Goal: Task Accomplishment & Management: Manage account settings

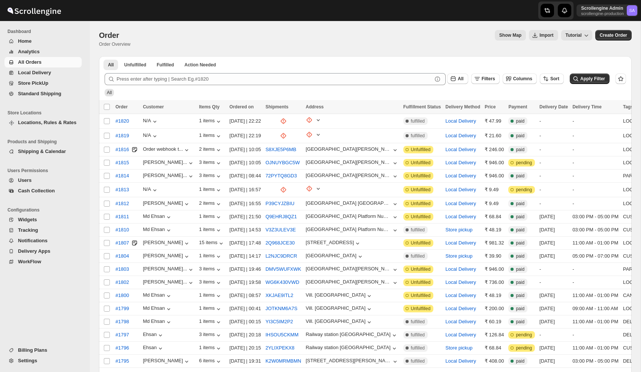
click at [39, 181] on span "Users" at bounding box center [49, 179] width 62 height 7
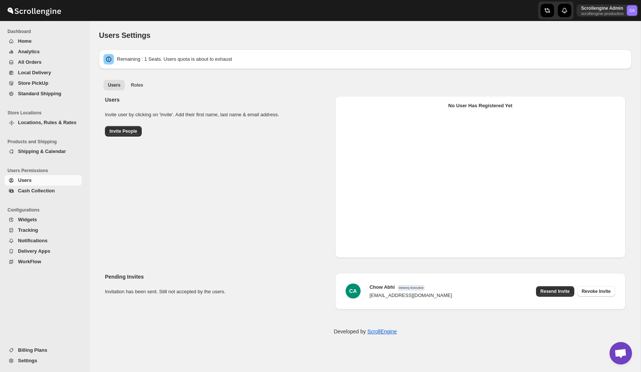
select select "637b767fbaab0276b10c91d5"
select select "637b767fbaab0276b10c91d7"
select select "637b767fbaab0276b10c91d5"
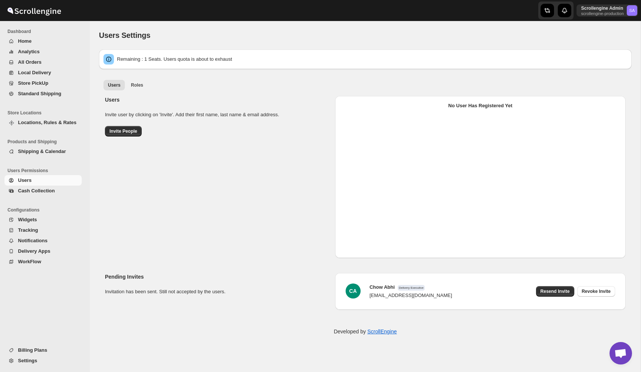
select select "637b767fbaab0276b10c91d5"
select select "637b767fbaab0276b10c91d7"
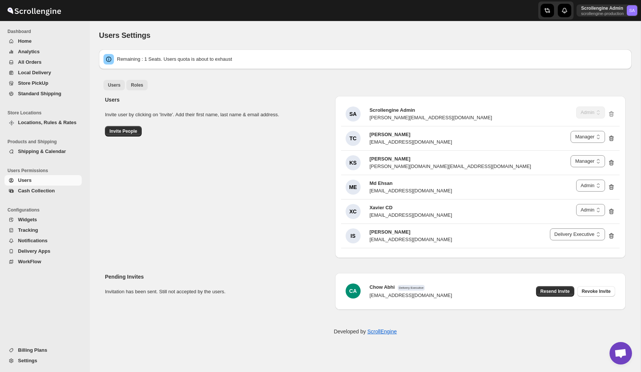
click at [136, 85] on span "Roles" at bounding box center [137, 85] width 12 height 6
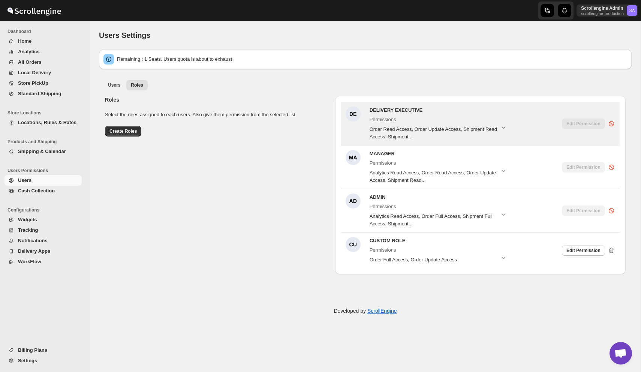
click at [502, 128] on icon "button" at bounding box center [504, 127] width 4 height 2
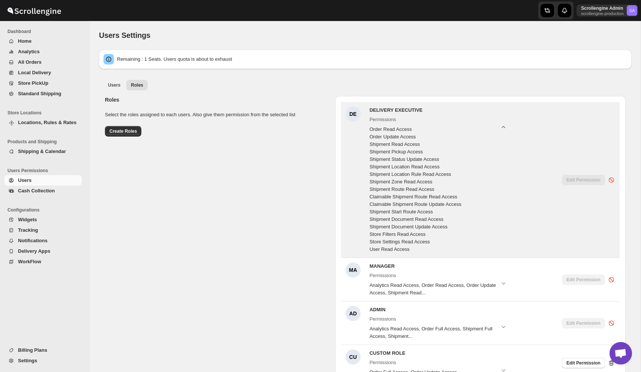
click at [502, 126] on icon "button" at bounding box center [502, 126] width 7 height 7
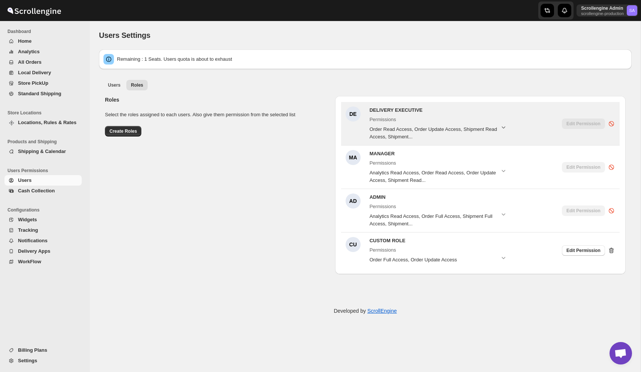
click at [502, 125] on icon "button" at bounding box center [502, 126] width 7 height 7
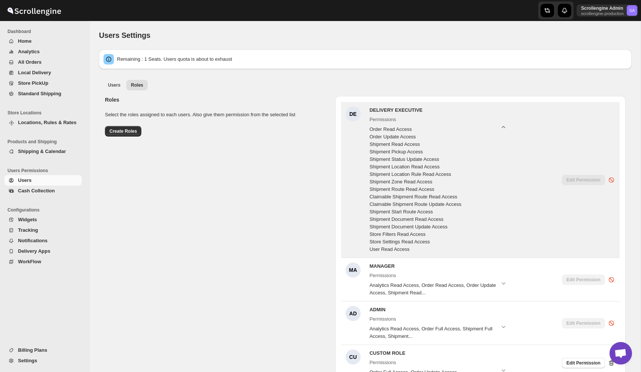
click at [502, 125] on icon "button" at bounding box center [502, 126] width 7 height 7
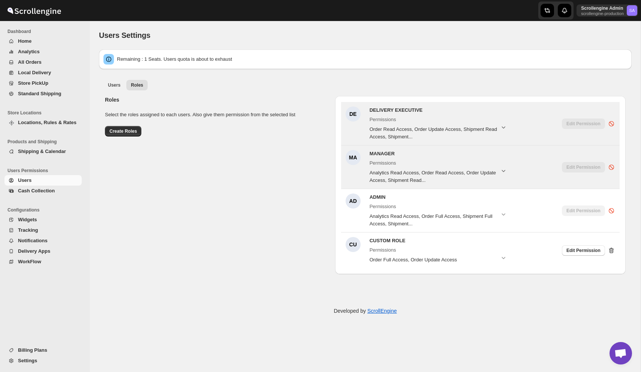
click at [506, 170] on icon "button" at bounding box center [502, 170] width 7 height 7
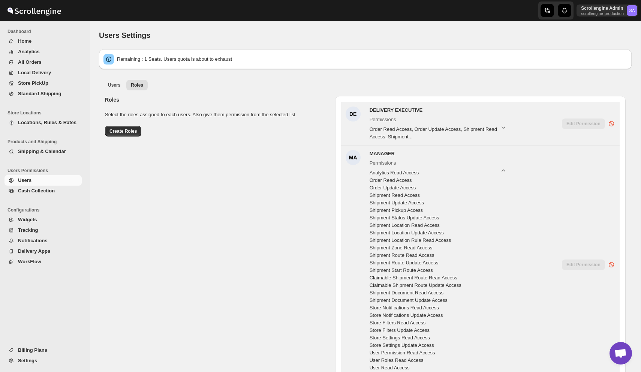
click at [506, 170] on icon "button" at bounding box center [502, 170] width 7 height 7
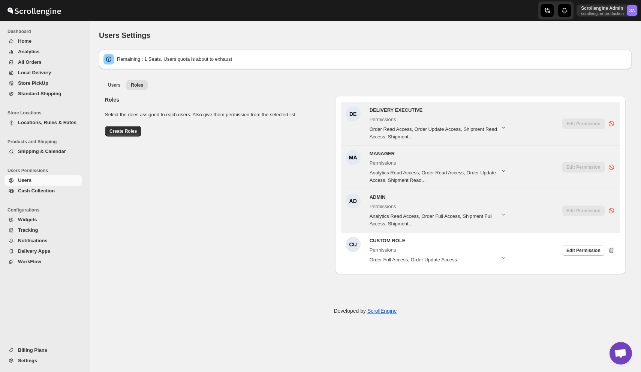
click at [505, 209] on span "Permissions" at bounding box center [438, 205] width 138 height 9
click at [503, 214] on icon "button" at bounding box center [504, 214] width 4 height 2
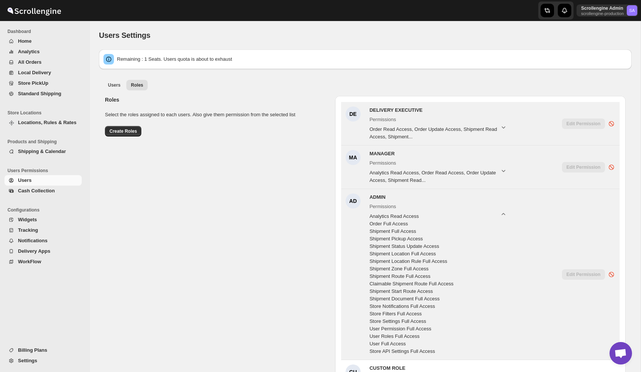
click at [503, 214] on icon "button" at bounding box center [502, 213] width 7 height 7
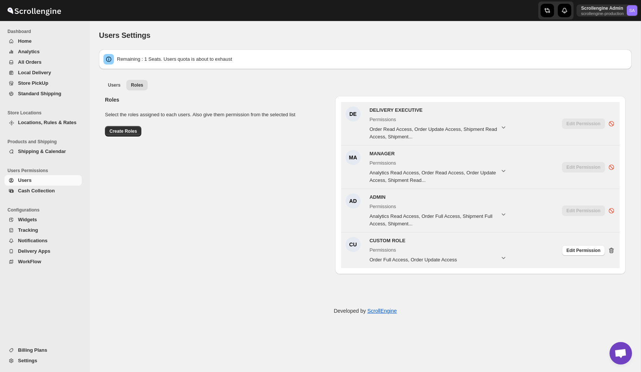
click at [502, 254] on icon "button" at bounding box center [502, 257] width 7 height 7
click at [502, 255] on icon "button" at bounding box center [502, 257] width 7 height 7
click at [457, 246] on span "Permissions" at bounding box center [438, 248] width 138 height 9
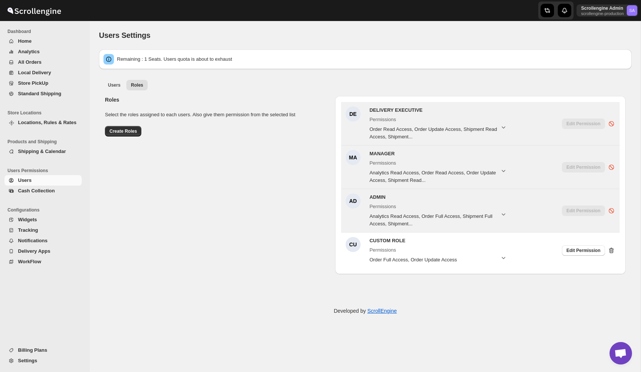
click at [502, 254] on icon "button" at bounding box center [502, 257] width 7 height 7
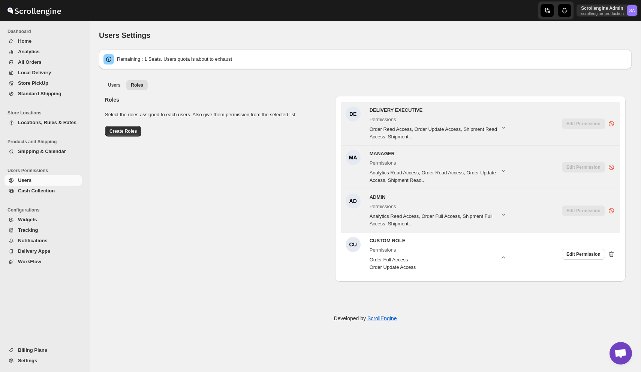
click at [502, 254] on icon "button" at bounding box center [502, 257] width 7 height 7
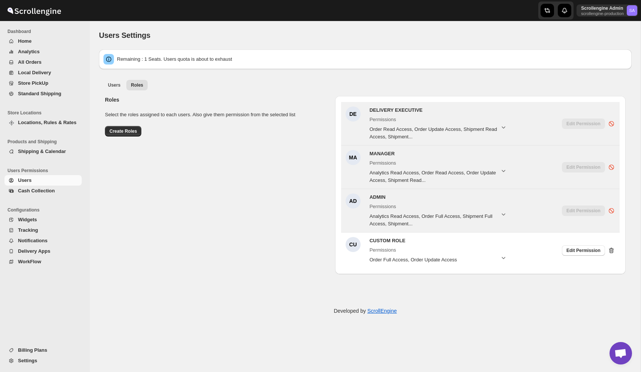
click at [502, 254] on icon "button" at bounding box center [502, 257] width 7 height 7
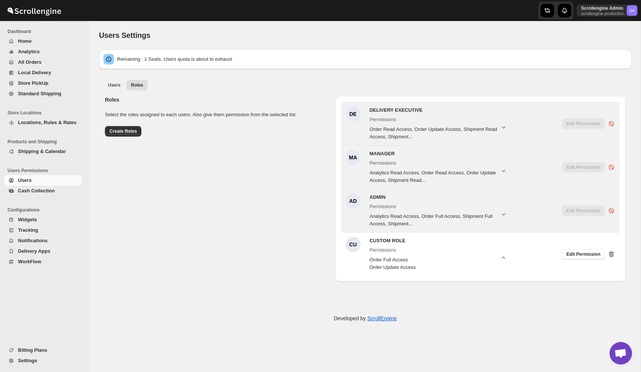
click at [502, 254] on icon "button" at bounding box center [502, 257] width 7 height 7
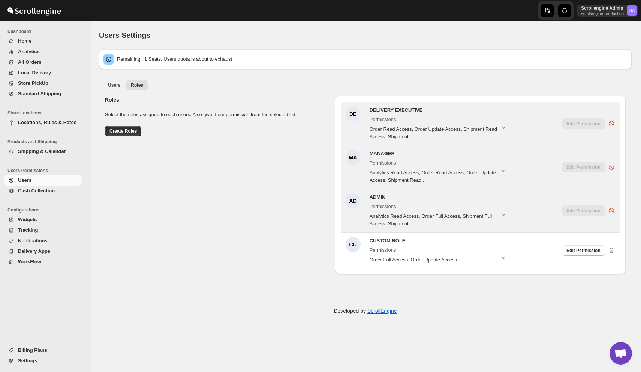
click at [501, 211] on icon "button" at bounding box center [502, 213] width 7 height 7
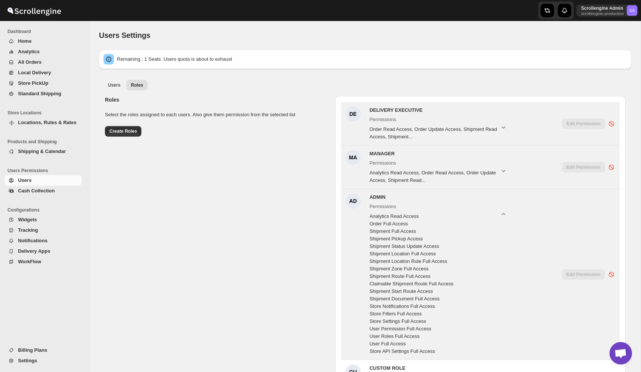
click at [501, 211] on icon "button" at bounding box center [502, 213] width 7 height 7
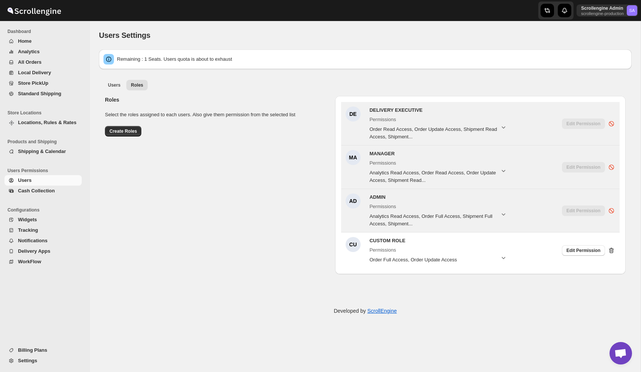
click at [504, 173] on icon "button" at bounding box center [502, 170] width 7 height 7
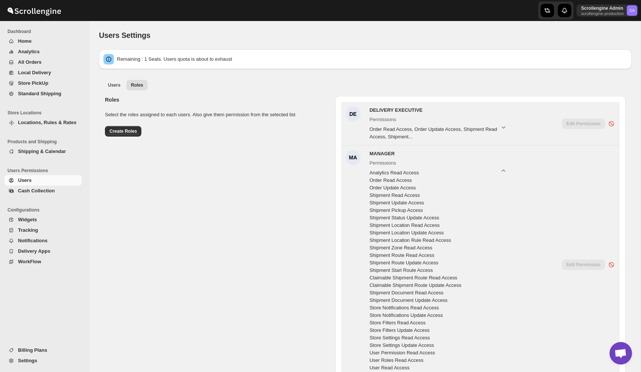
click at [504, 173] on icon "button" at bounding box center [502, 170] width 7 height 7
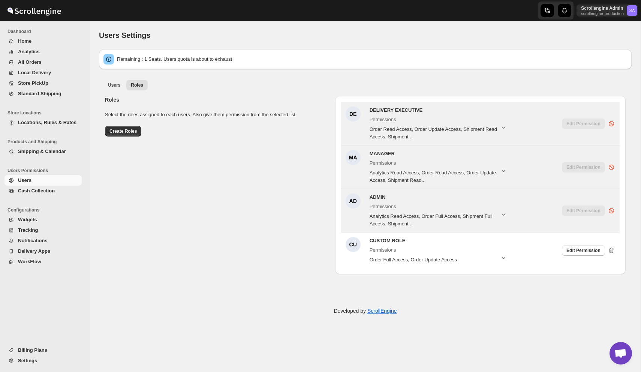
click at [501, 132] on div "Order Read Access, Order Update Access, Shipment Read Access, Shipment..." at bounding box center [438, 131] width 138 height 17
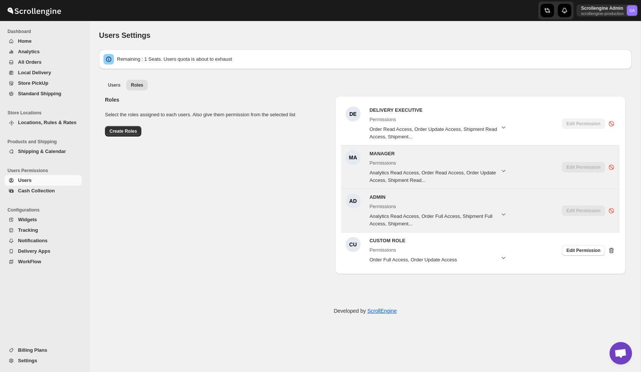
click at [502, 124] on icon "button" at bounding box center [502, 126] width 7 height 7
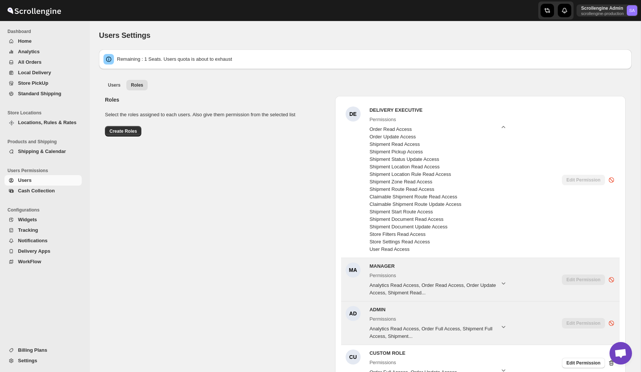
click at [502, 124] on icon "button" at bounding box center [502, 126] width 7 height 7
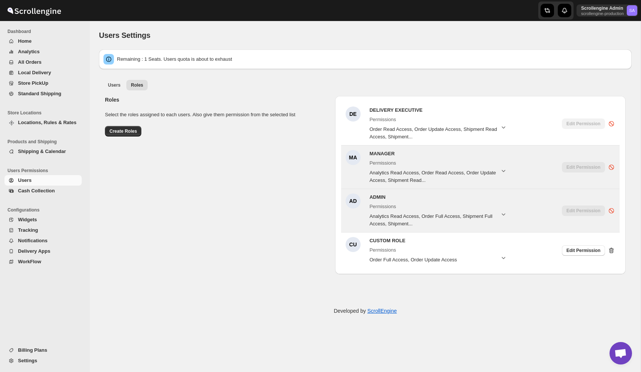
click at [301, 225] on div "Roles Select the roles assigned to each users. Also give them permission from t…" at bounding box center [362, 182] width 526 height 184
click at [579, 167] on div "Edit Permission" at bounding box center [583, 167] width 43 height 10
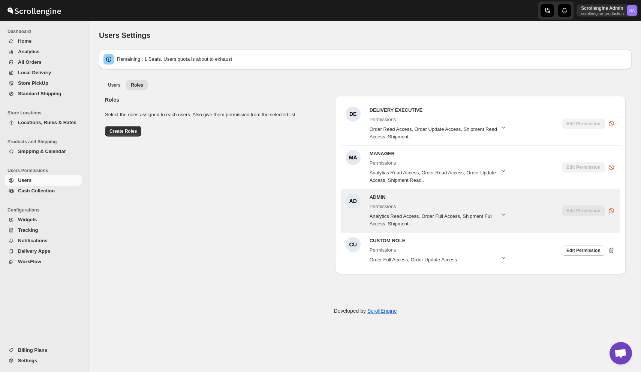
click at [577, 214] on div "Edit Permission" at bounding box center [583, 210] width 43 height 10
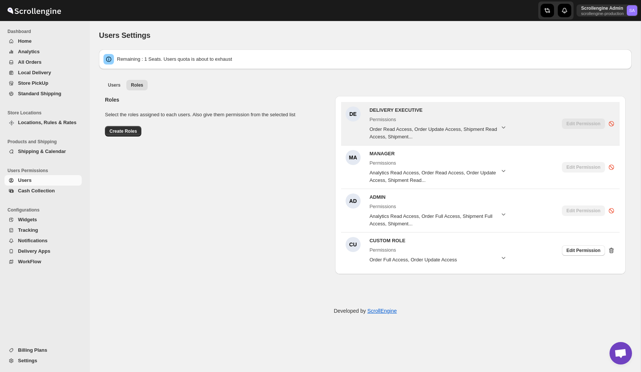
click at [572, 118] on div "Edit Permission" at bounding box center [588, 123] width 53 height 34
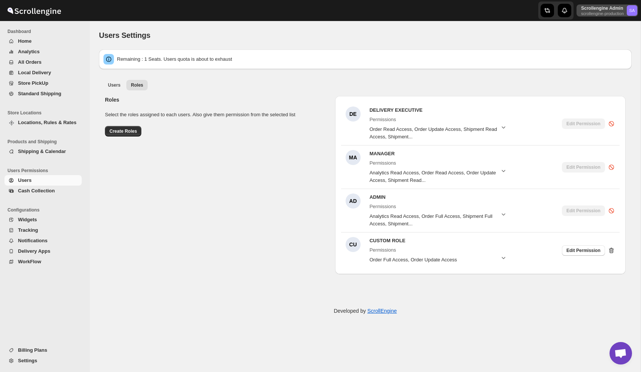
click at [593, 15] on p "scrollengine-production" at bounding box center [602, 13] width 43 height 4
click at [609, 72] on span "Organizations" at bounding box center [618, 70] width 30 height 6
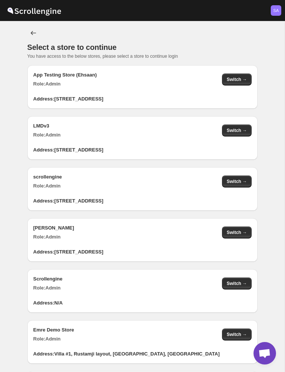
click at [174, 163] on div "LMDv3 Role: Admin Switch → Address: [STREET_ADDRESS]" at bounding box center [142, 141] width 230 height 51
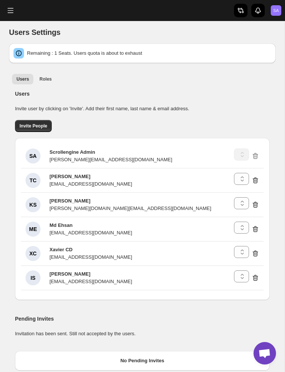
select select "637b767fbaab0276b10c91d5"
select select "637b767fbaab0276b10c91d7"
select select "637b767fbaab0276b10c91d5"
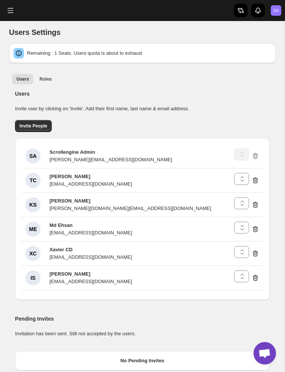
select select "637b767fbaab0276b10c91d8"
select select "637b767fbaab0276b10c91d5"
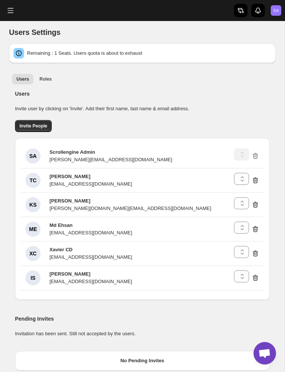
select select "637b767fbaab0276b10c91d7"
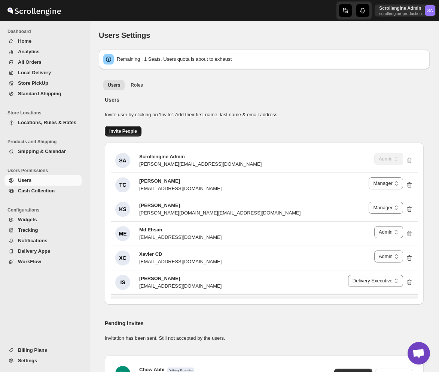
click at [131, 128] on button "Invite People" at bounding box center [123, 131] width 37 height 10
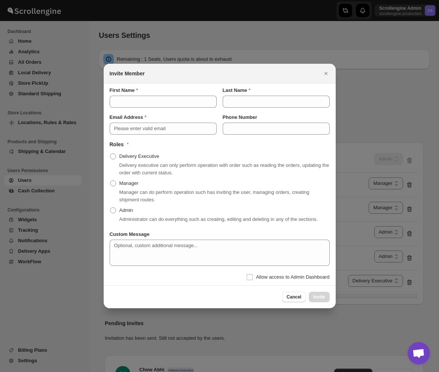
scroll to position [1, 0]
click at [327, 72] on icon "Close" at bounding box center [325, 73] width 3 height 3
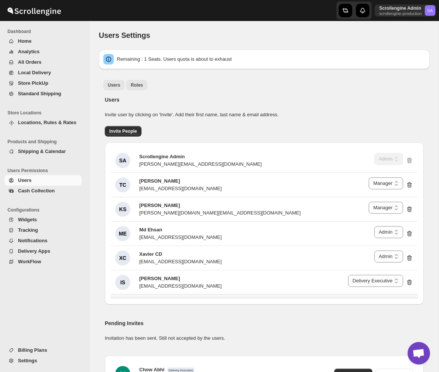
click at [137, 84] on span "Roles" at bounding box center [137, 85] width 12 height 6
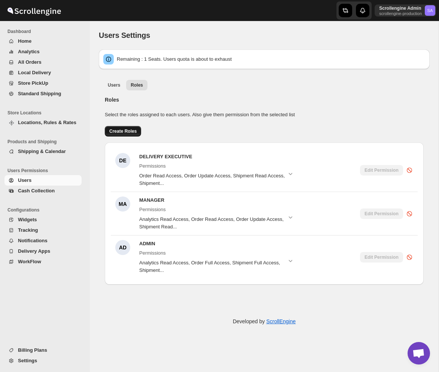
click at [123, 132] on span "Create Roles" at bounding box center [122, 131] width 27 height 6
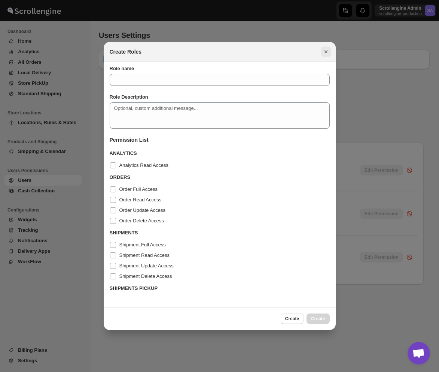
click at [327, 51] on icon "Close" at bounding box center [326, 51] width 7 height 7
